Goal: Information Seeking & Learning: Learn about a topic

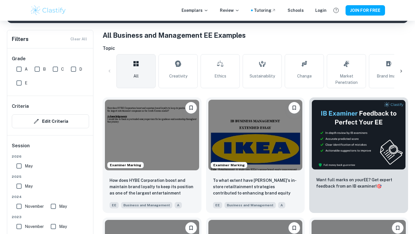
scroll to position [108, 0]
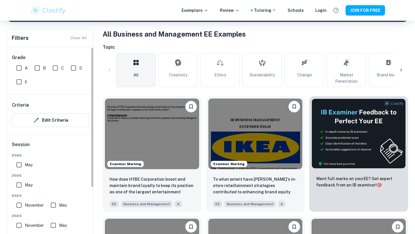
click at [22, 69] on input "A" at bounding box center [19, 68] width 12 height 12
checkbox input "true"
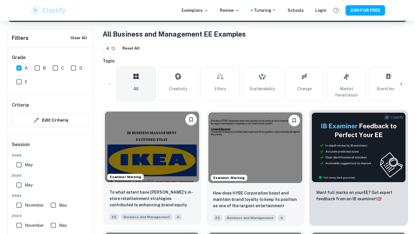
click at [152, 136] on img at bounding box center [152, 147] width 94 height 71
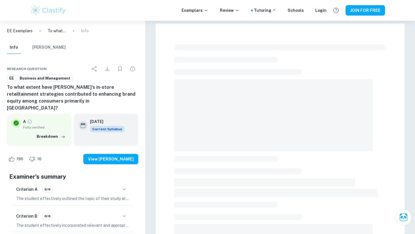
scroll to position [3, 0]
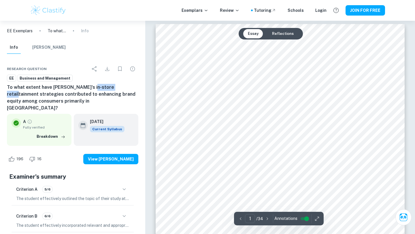
drag, startPoint x: 116, startPoint y: 87, endPoint x: 85, endPoint y: 89, distance: 31.2
click at [85, 89] on h6 "To what extent have [PERSON_NAME]'s in-store retailtainment strategies contribu…" at bounding box center [72, 98] width 131 height 28
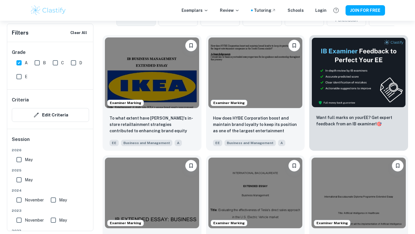
scroll to position [200, 0]
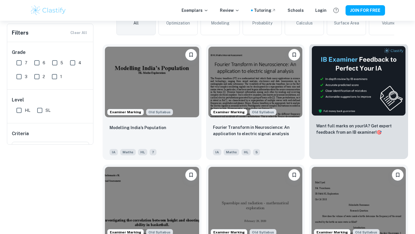
scroll to position [26, 0]
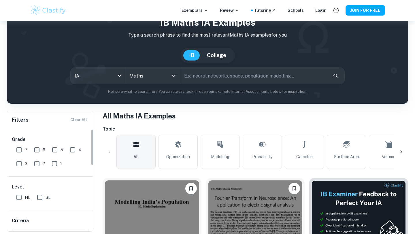
click at [18, 152] on input "7" at bounding box center [19, 150] width 12 height 12
checkbox input "true"
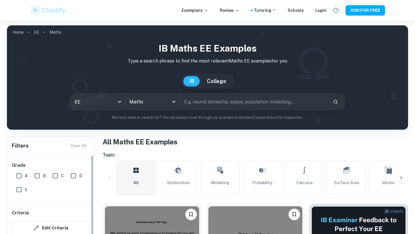
scroll to position [42, 0]
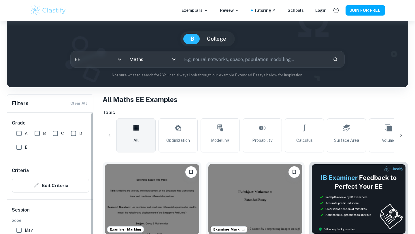
click at [20, 135] on input "A" at bounding box center [19, 134] width 12 height 12
checkbox input "true"
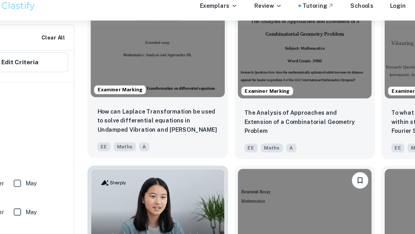
scroll to position [330, 0]
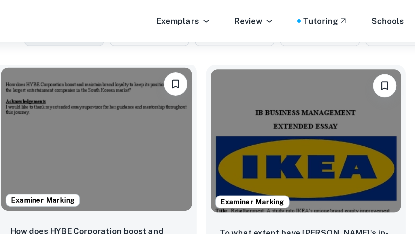
scroll to position [172, 0]
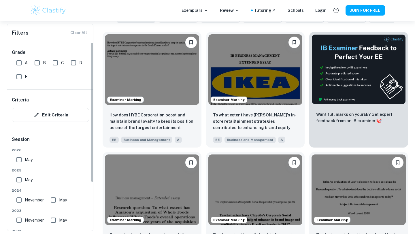
click at [22, 61] on input "A" at bounding box center [19, 63] width 12 height 12
checkbox input "true"
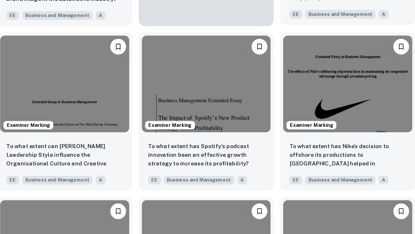
scroll to position [1093, 0]
click at [392, 83] on div "Examiner Marking To what extent has Nike’s decision to offshore its productions…" at bounding box center [356, 142] width 103 height 120
